Goal: Navigation & Orientation: Find specific page/section

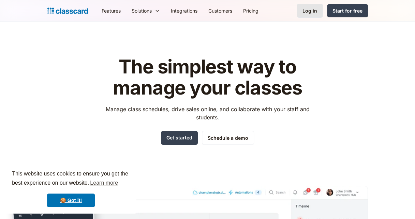
click at [319, 6] on link "Log in" at bounding box center [309, 11] width 26 height 14
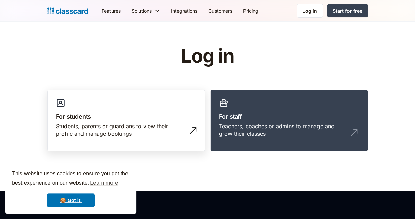
click at [155, 128] on div "Students, parents or guardians to view their profile and manage bookings" at bounding box center [119, 130] width 127 height 15
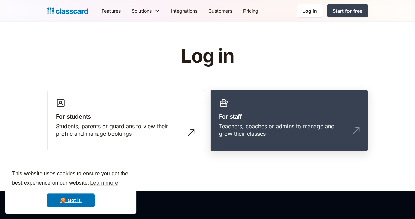
click at [283, 131] on div "Teachers, coaches or admins to manage and grow their classes" at bounding box center [282, 130] width 127 height 15
